Goal: Transaction & Acquisition: Purchase product/service

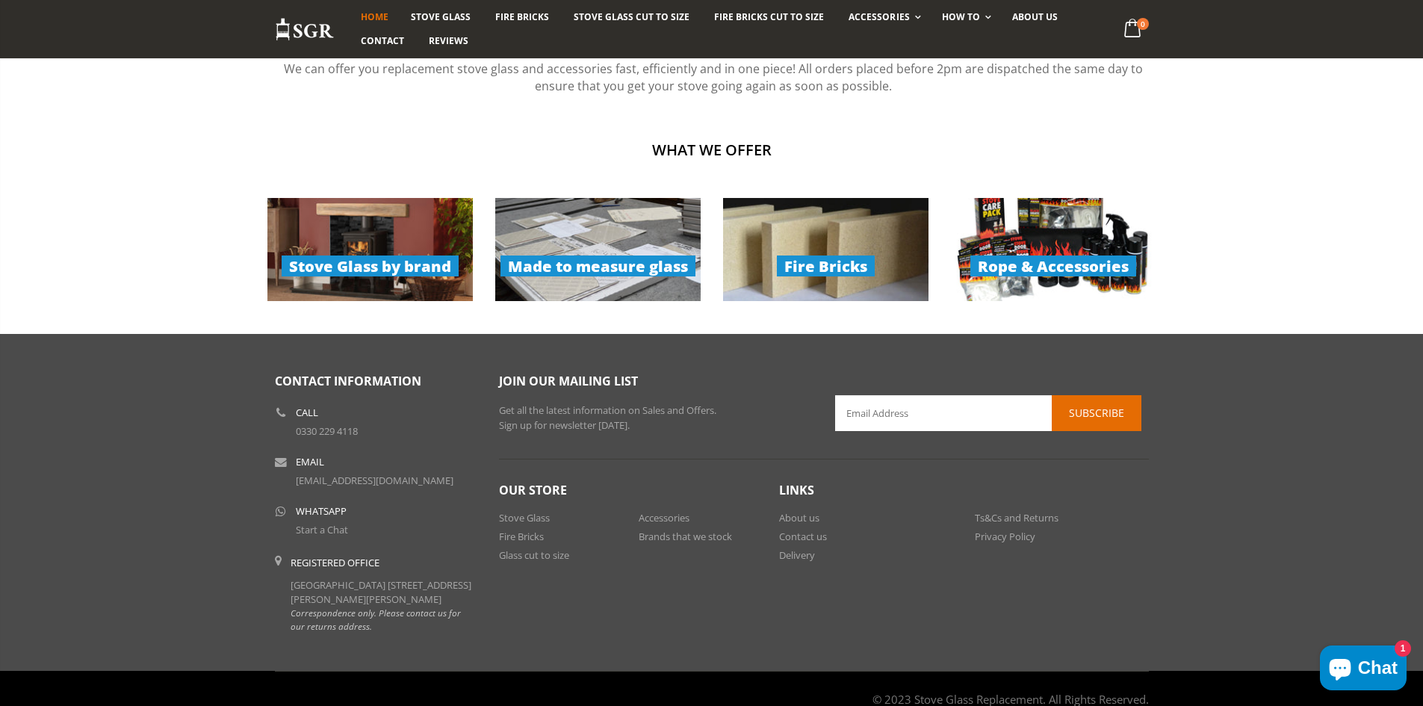
scroll to position [1122, 0]
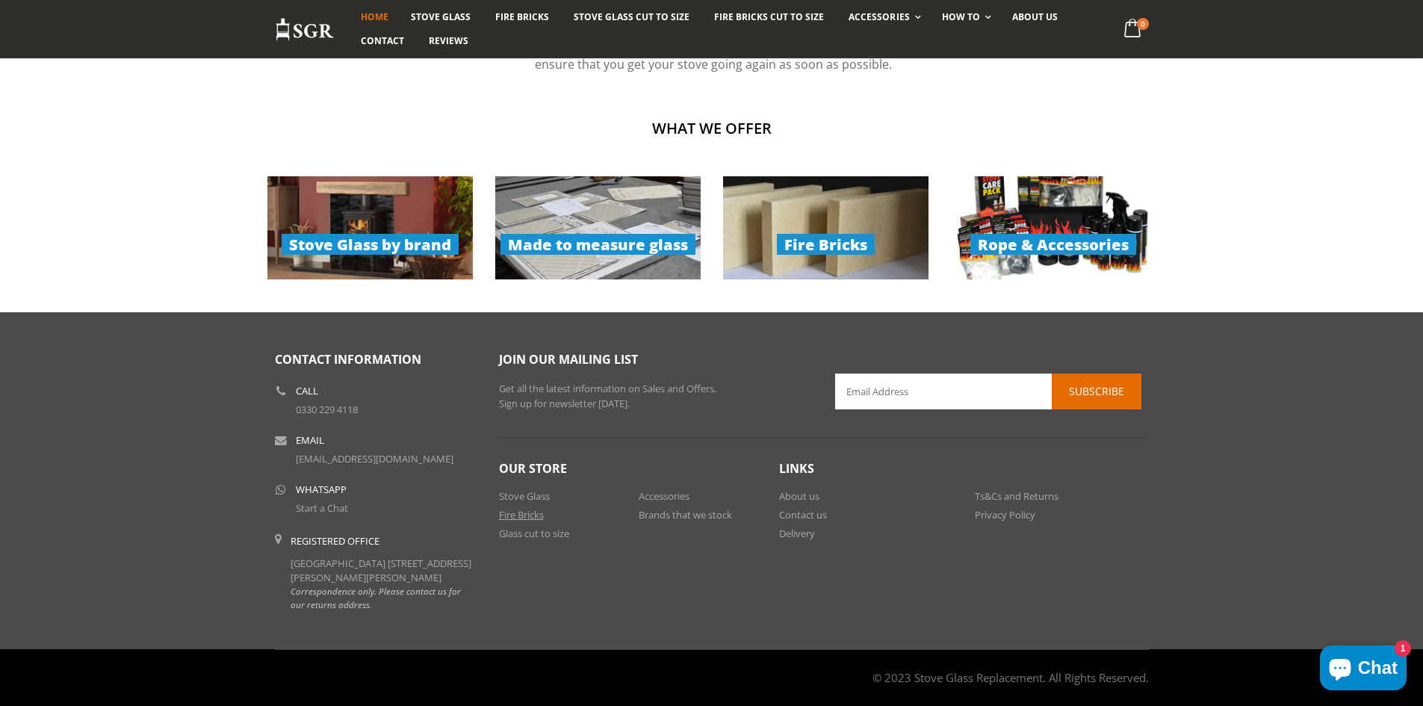
click at [512, 508] on link "Fire Bricks" at bounding box center [521, 514] width 45 height 13
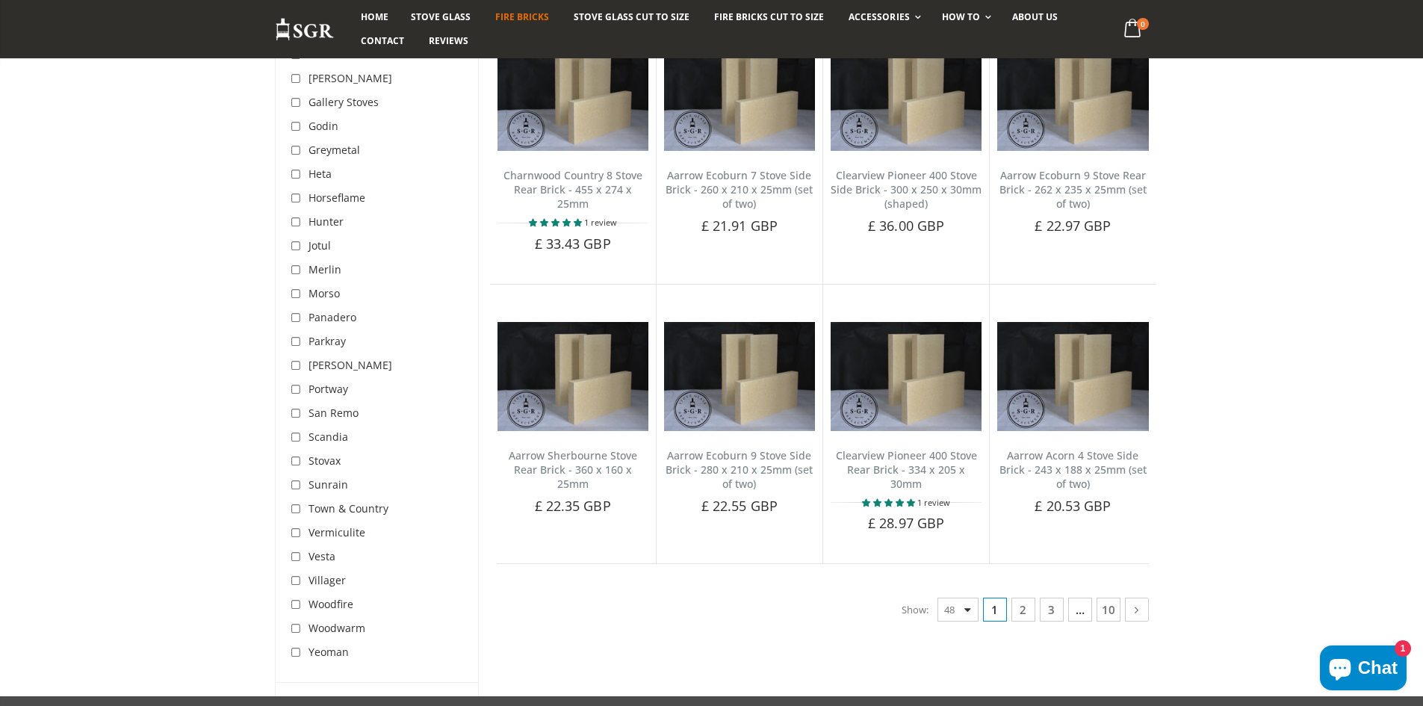
scroll to position [2914, 0]
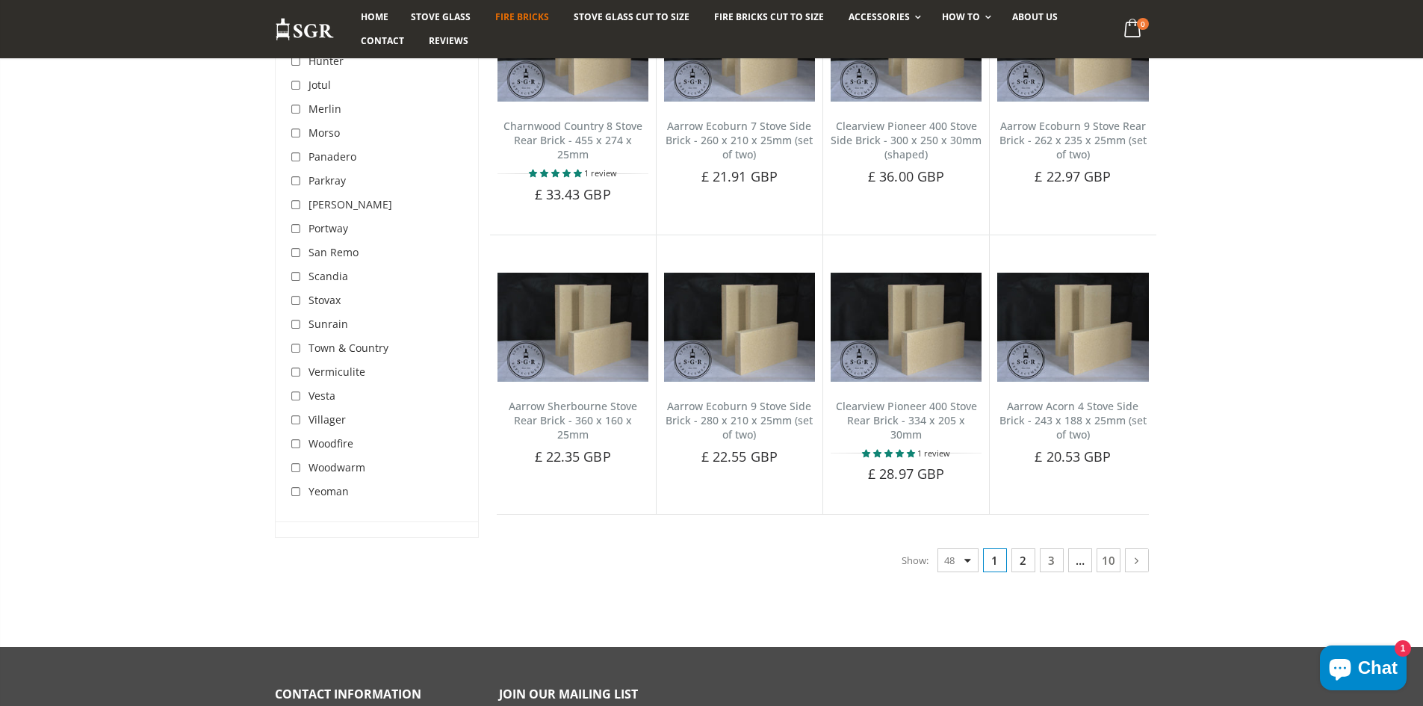
click at [1030, 548] on link "2" at bounding box center [1024, 560] width 24 height 24
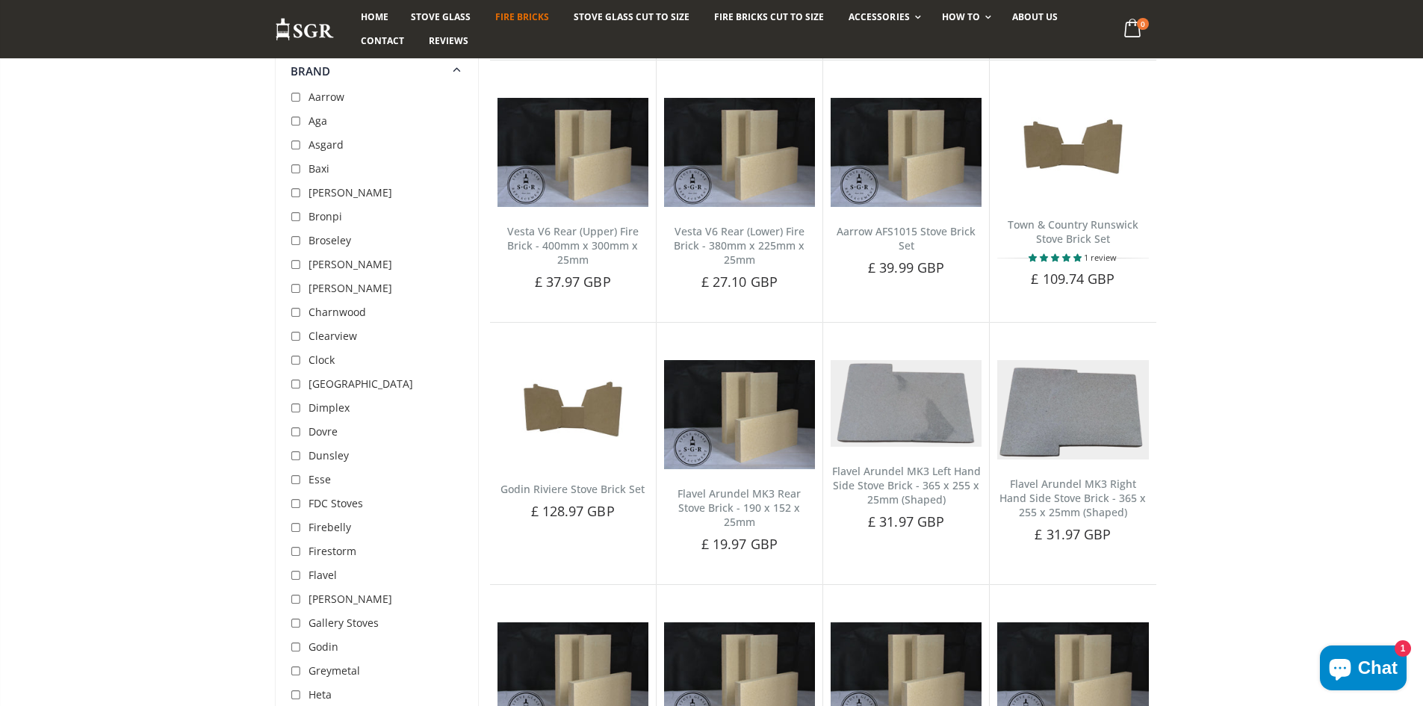
scroll to position [2167, 0]
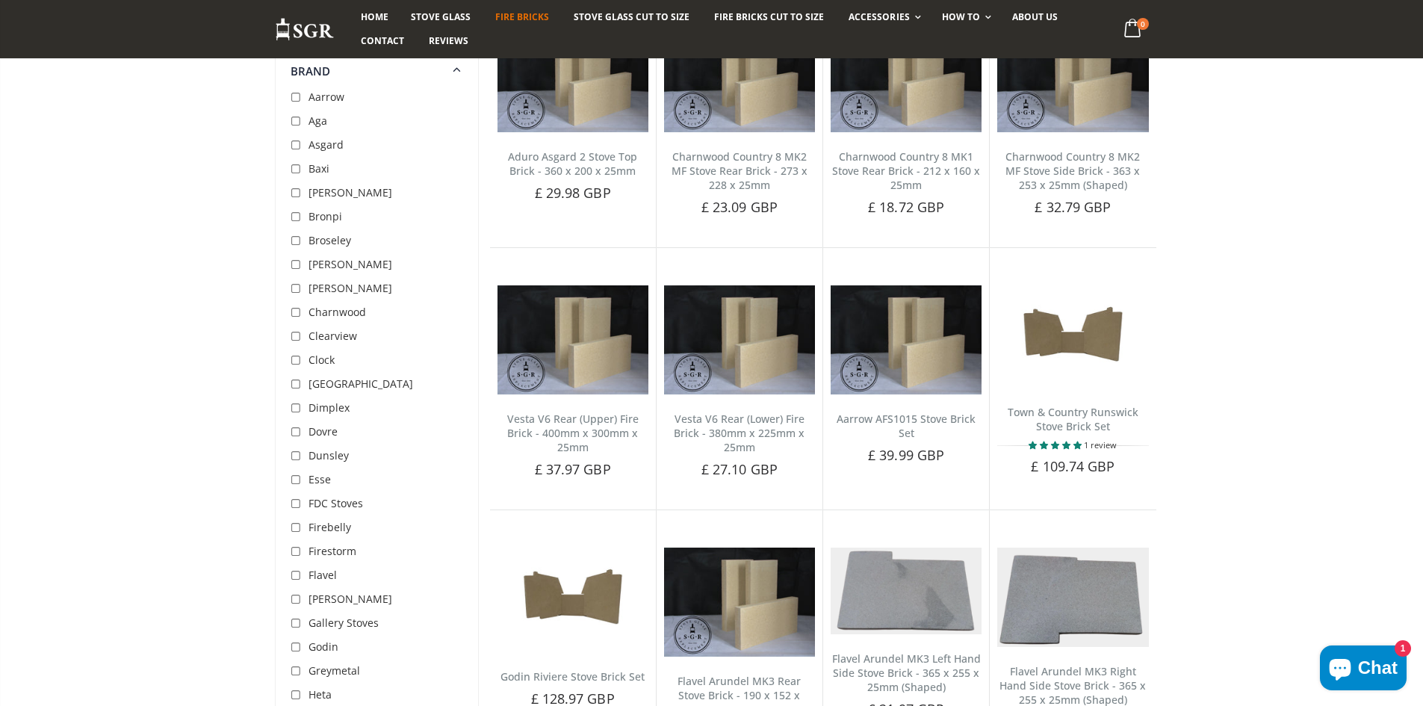
click at [297, 239] on input "checkbox" at bounding box center [298, 241] width 15 height 15
checkbox input "true"
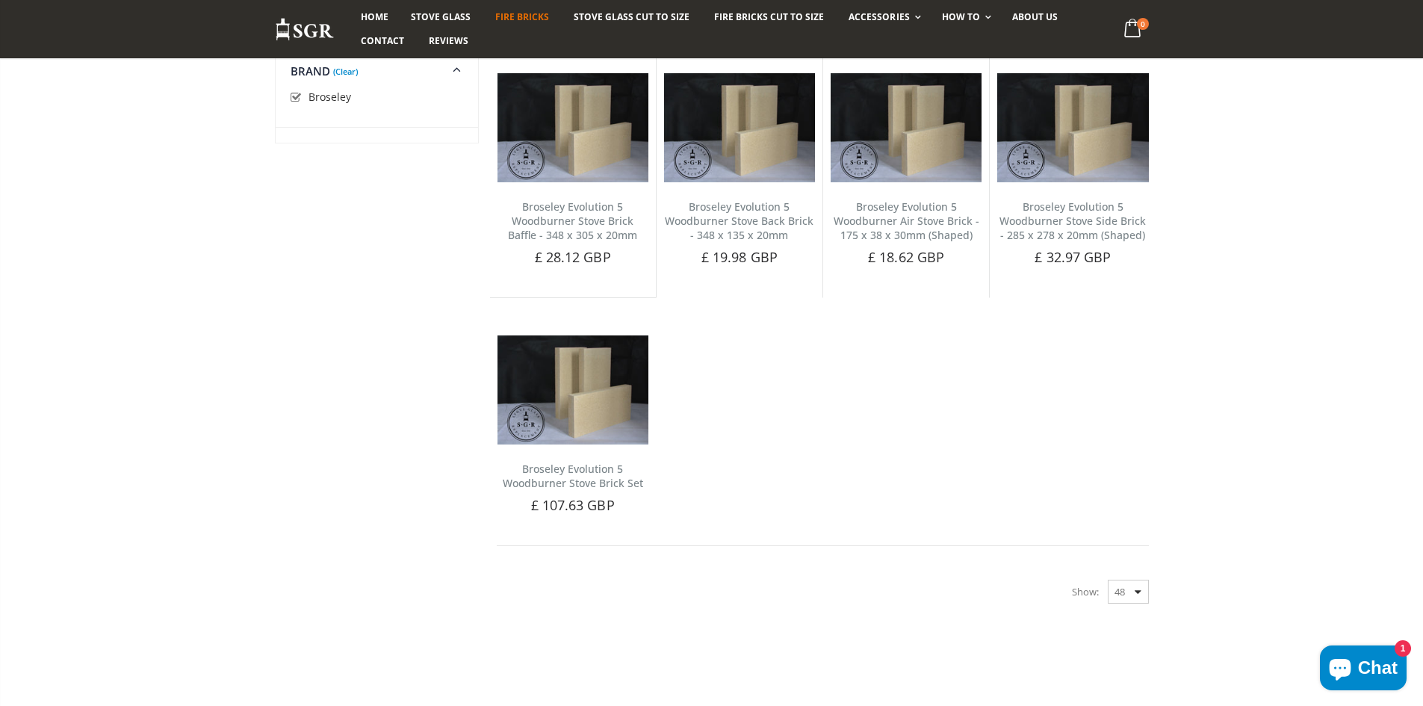
scroll to position [448, 0]
